Goal: Transaction & Acquisition: Purchase product/service

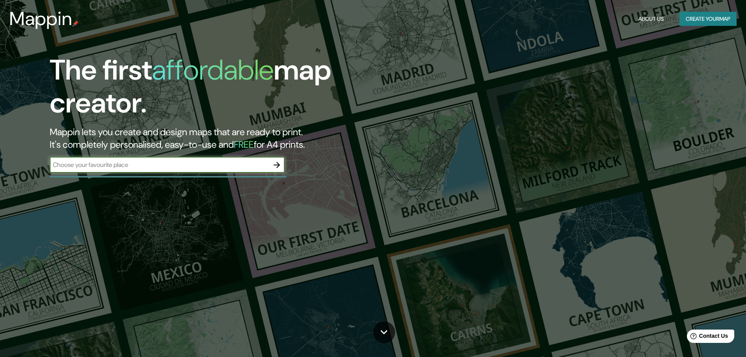
click at [217, 162] on input "text" at bounding box center [159, 164] width 219 height 9
click at [219, 169] on input "text" at bounding box center [159, 164] width 219 height 9
type input "terreno residensial [GEOGRAPHIC_DATA]"
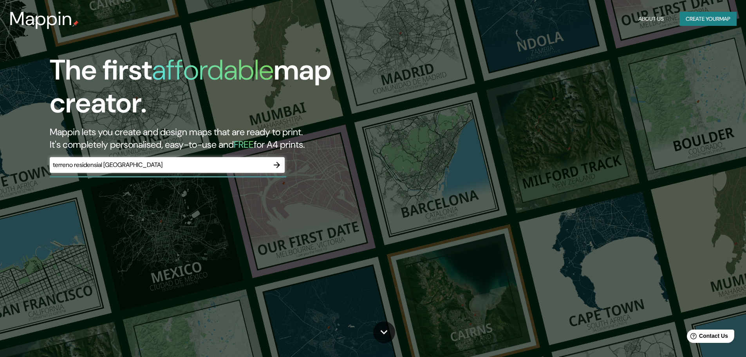
drag, startPoint x: 703, startPoint y: 16, endPoint x: 712, endPoint y: 19, distance: 9.9
click at [712, 19] on button "Create your map" at bounding box center [708, 19] width 57 height 14
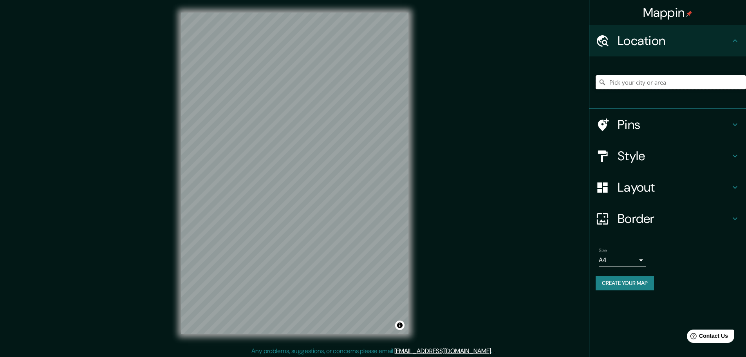
click at [632, 81] on input "Pick your city or area" at bounding box center [671, 82] width 150 height 14
click at [636, 78] on input "Pick your city or area" at bounding box center [671, 82] width 150 height 14
paste input "[GEOGRAPHIC_DATA]"
type input "Noord, [GEOGRAPHIC_DATA], [GEOGRAPHIC_DATA], [GEOGRAPHIC_DATA]"
click at [740, 80] on icon "Clear" at bounding box center [740, 82] width 6 height 6
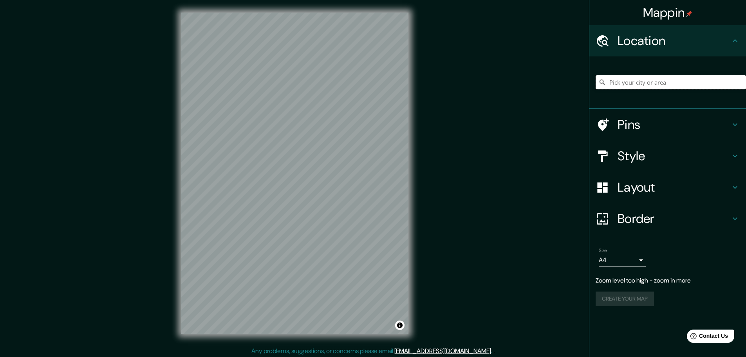
click at [703, 84] on input "Pick your city or area" at bounding box center [671, 82] width 150 height 14
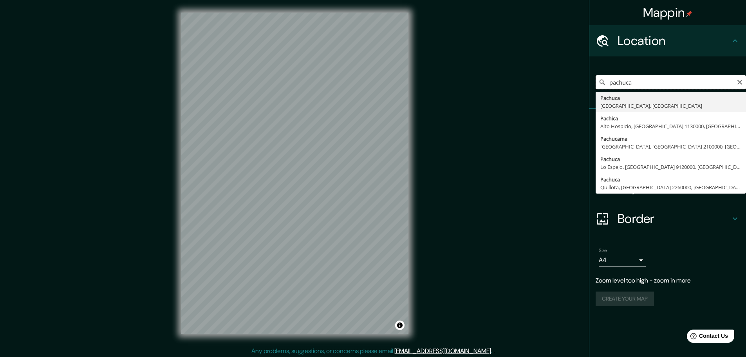
drag, startPoint x: 651, startPoint y: 83, endPoint x: 582, endPoint y: 83, distance: 69.0
click at [582, 83] on div "Mappin Location [GEOGRAPHIC_DATA] [GEOGRAPHIC_DATA], [GEOGRAPHIC_DATA] [GEOGRAP…" at bounding box center [373, 179] width 746 height 359
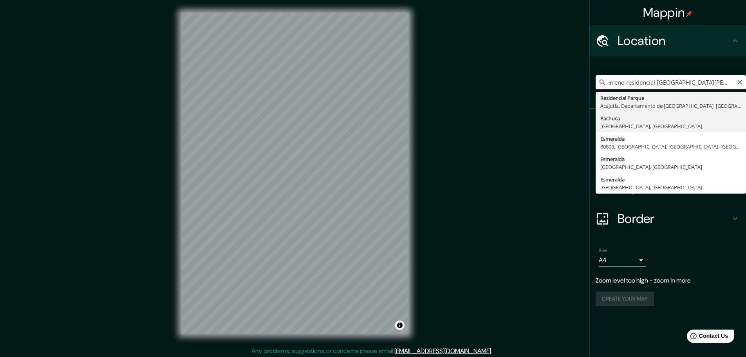
type input "Pachuca, [GEOGRAPHIC_DATA], [GEOGRAPHIC_DATA]"
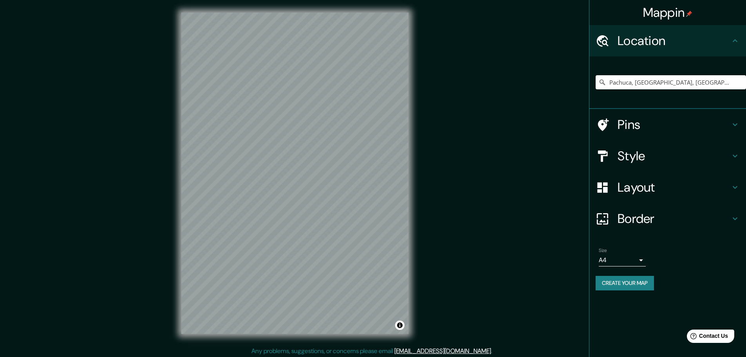
click at [636, 186] on h4 "Layout" at bounding box center [674, 187] width 113 height 16
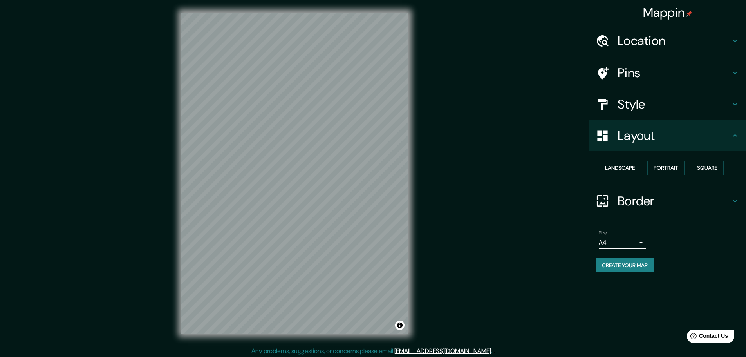
click at [623, 169] on button "Landscape" at bounding box center [620, 168] width 42 height 14
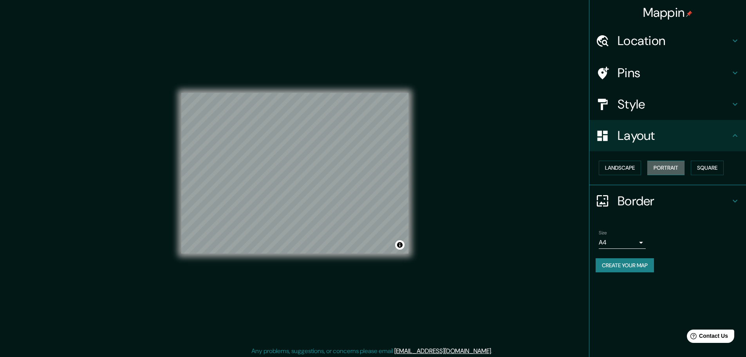
click at [667, 164] on button "Portrait" at bounding box center [666, 168] width 37 height 14
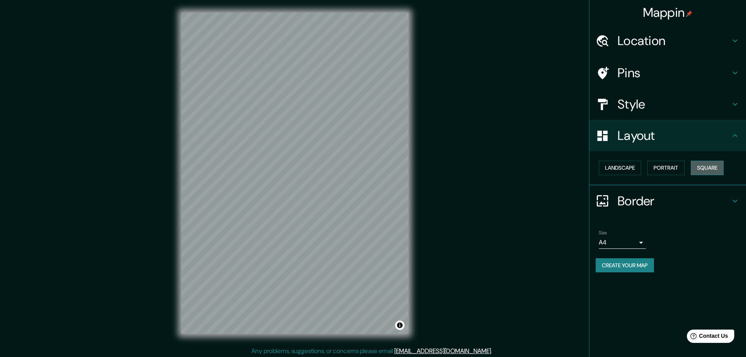
click at [700, 165] on button "Square" at bounding box center [707, 168] width 33 height 14
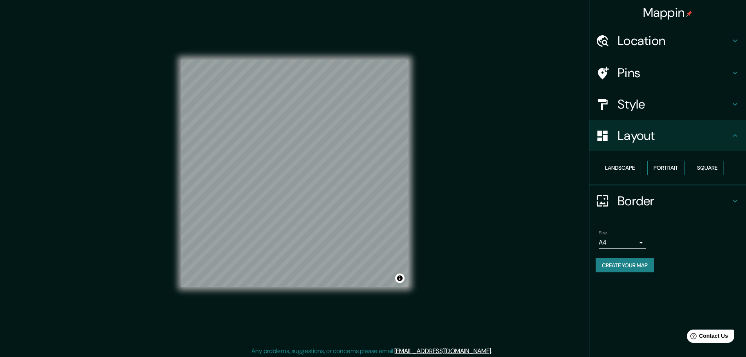
click at [663, 170] on button "Portrait" at bounding box center [666, 168] width 37 height 14
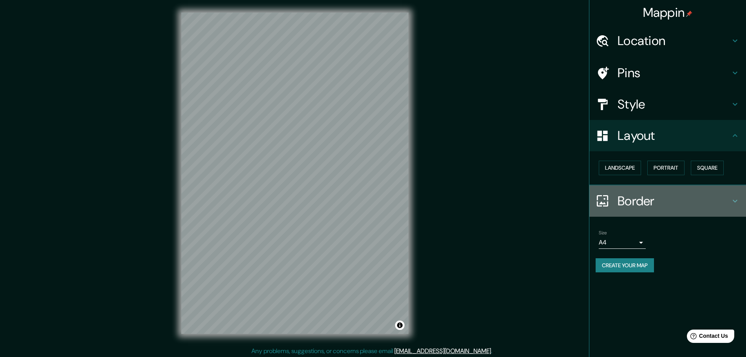
click at [649, 201] on h4 "Border" at bounding box center [674, 201] width 113 height 16
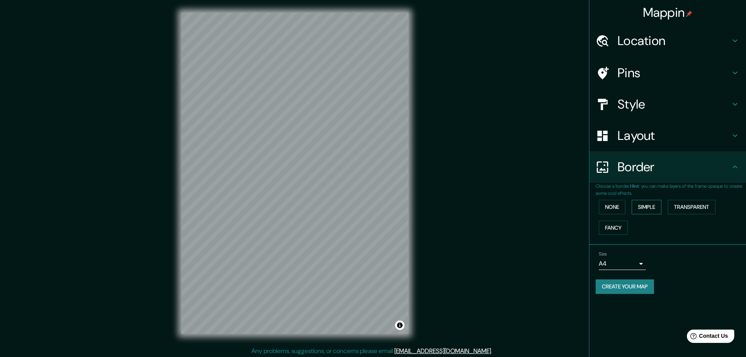
click at [641, 205] on button "Simple" at bounding box center [647, 207] width 30 height 14
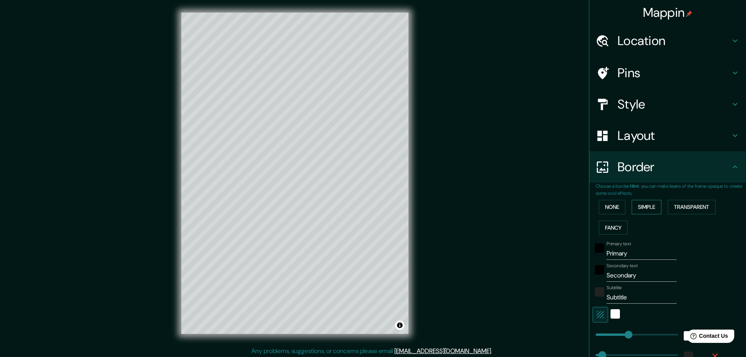
click at [645, 205] on button "Simple" at bounding box center [647, 207] width 30 height 14
type input "46"
click at [612, 229] on button "Fancy" at bounding box center [613, 228] width 29 height 14
click at [611, 211] on button "None" at bounding box center [612, 207] width 27 height 14
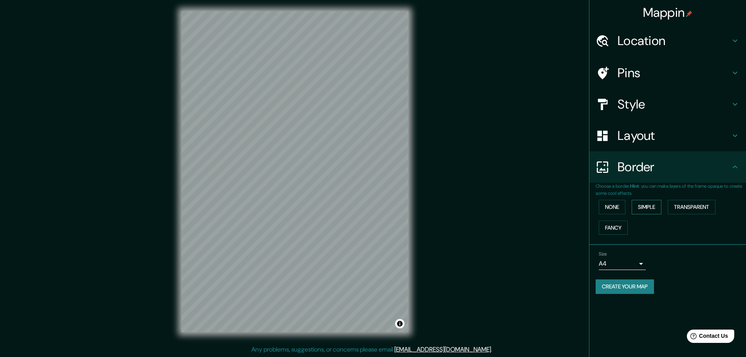
scroll to position [2, 0]
click at [653, 110] on h4 "Style" at bounding box center [674, 104] width 113 height 16
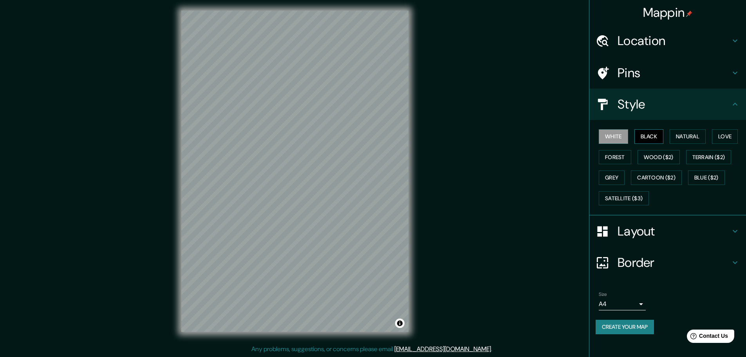
click at [649, 139] on button "Black" at bounding box center [649, 136] width 29 height 14
click at [693, 136] on button "Natural" at bounding box center [688, 136] width 36 height 14
click at [728, 137] on button "Love" at bounding box center [725, 136] width 26 height 14
click at [616, 178] on button "Grey" at bounding box center [612, 177] width 26 height 14
click at [617, 155] on button "Forest" at bounding box center [615, 157] width 33 height 14
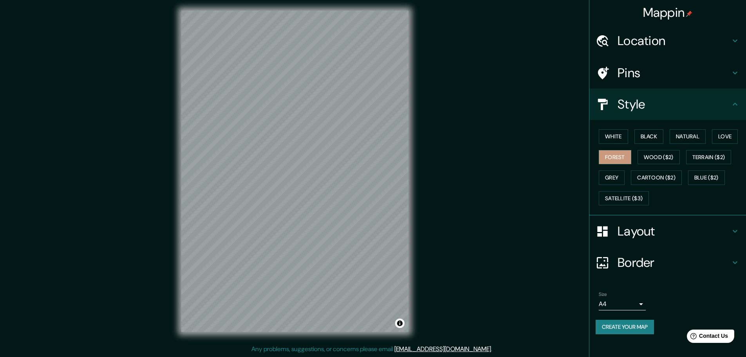
click at [642, 47] on h4 "Location" at bounding box center [674, 41] width 113 height 16
